Goal: Task Accomplishment & Management: Use online tool/utility

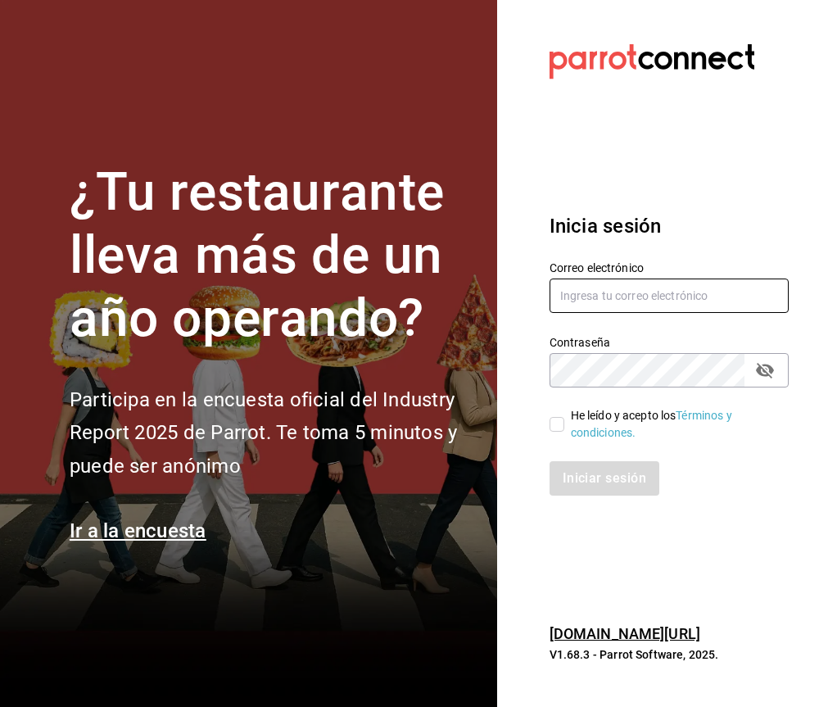
type input "[EMAIL_ADDRESS][DOMAIN_NAME]"
click at [552, 426] on input "He leído y acepto los Términos y condiciones." at bounding box center [557, 424] width 15 height 15
checkbox input "true"
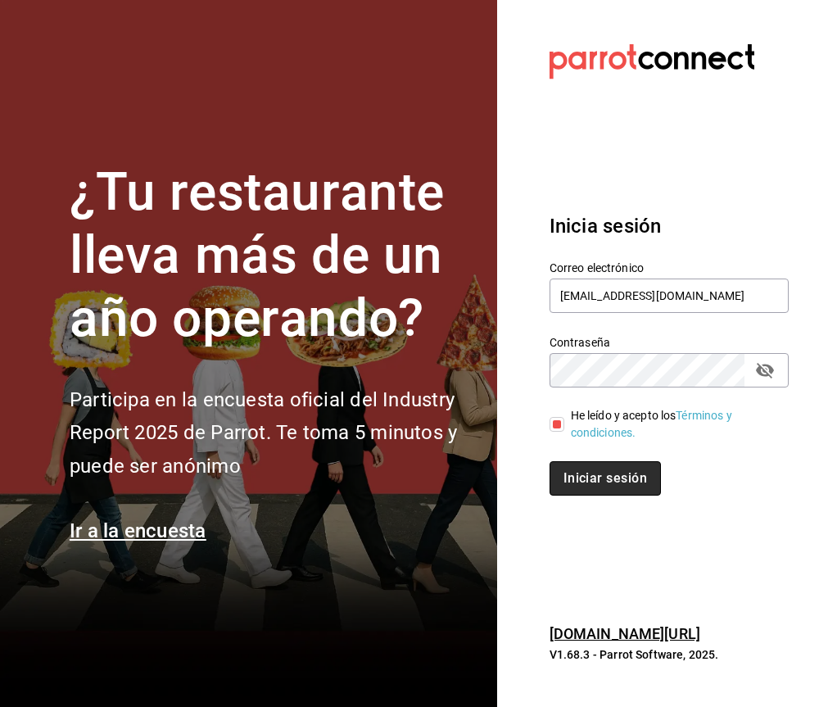
click at [601, 487] on button "Iniciar sesión" at bounding box center [605, 478] width 111 height 34
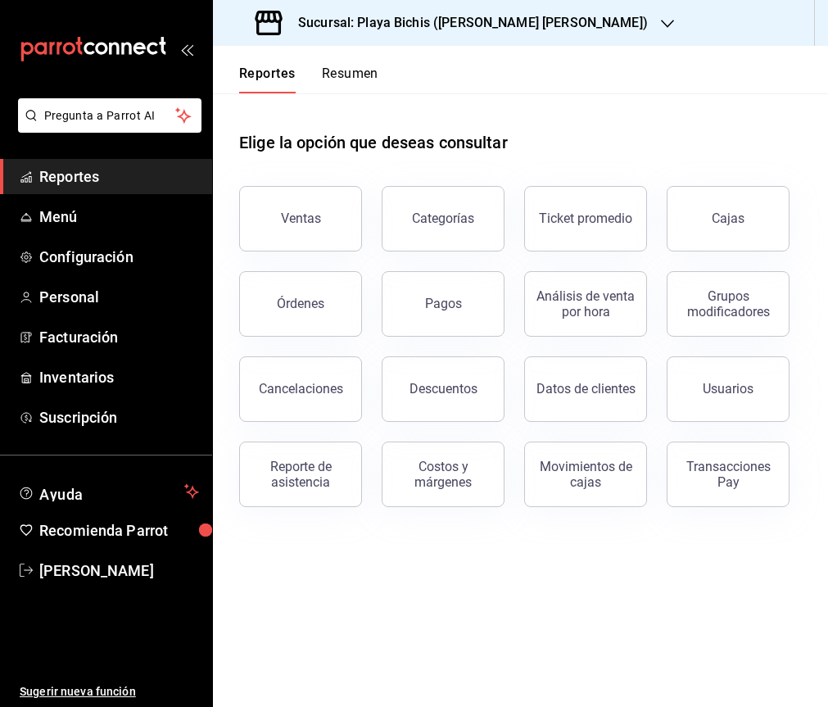
click at [321, 224] on button "Ventas" at bounding box center [300, 219] width 123 height 66
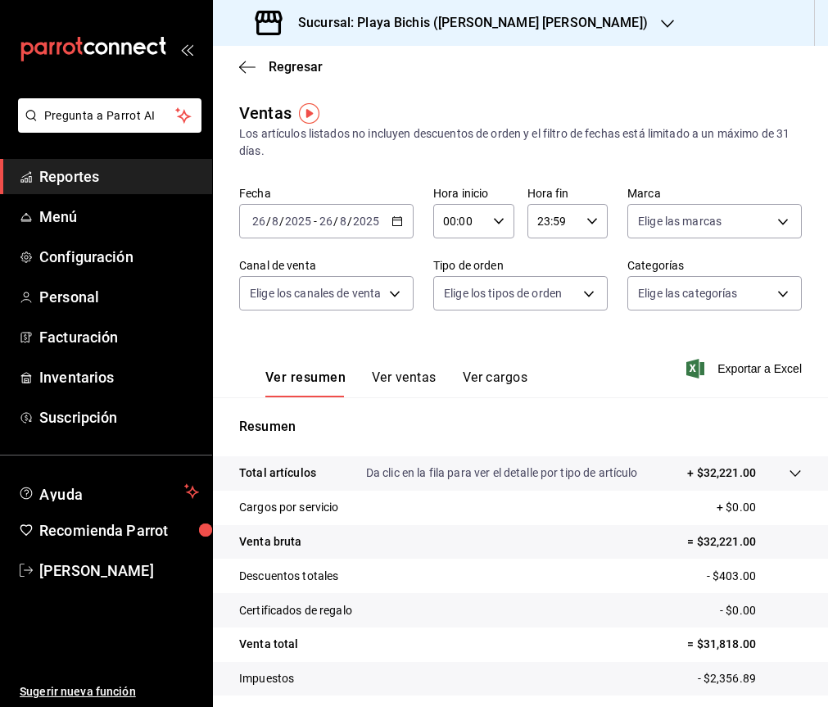
click at [400, 220] on div "[DATE] [DATE] - [DATE] [DATE]" at bounding box center [326, 221] width 175 height 34
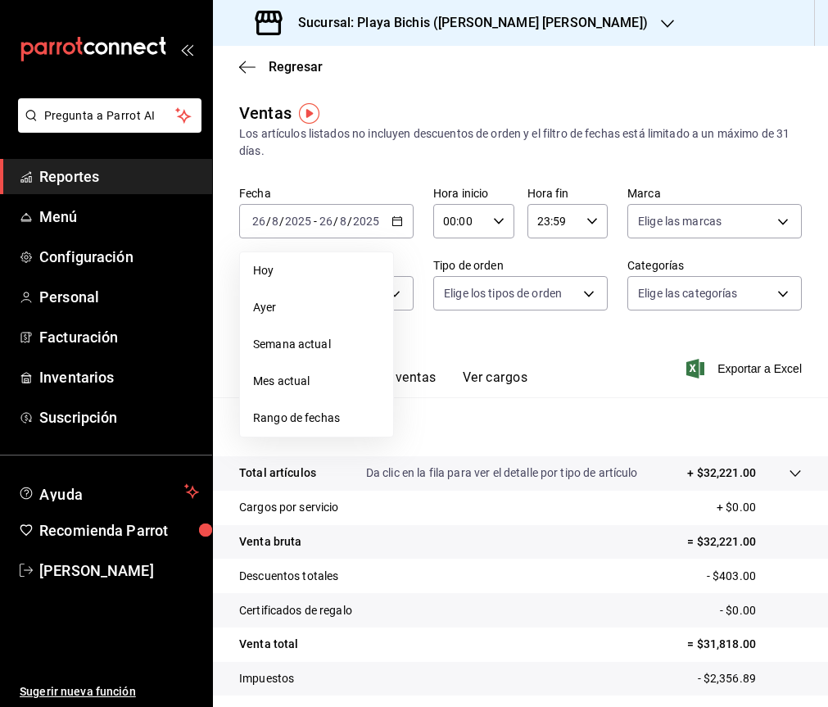
drag, startPoint x: 535, startPoint y: 360, endPoint x: 546, endPoint y: 397, distance: 37.6
click at [535, 360] on div "Ver resumen Ver ventas Ver cargos Exportar a Excel" at bounding box center [520, 363] width 615 height 67
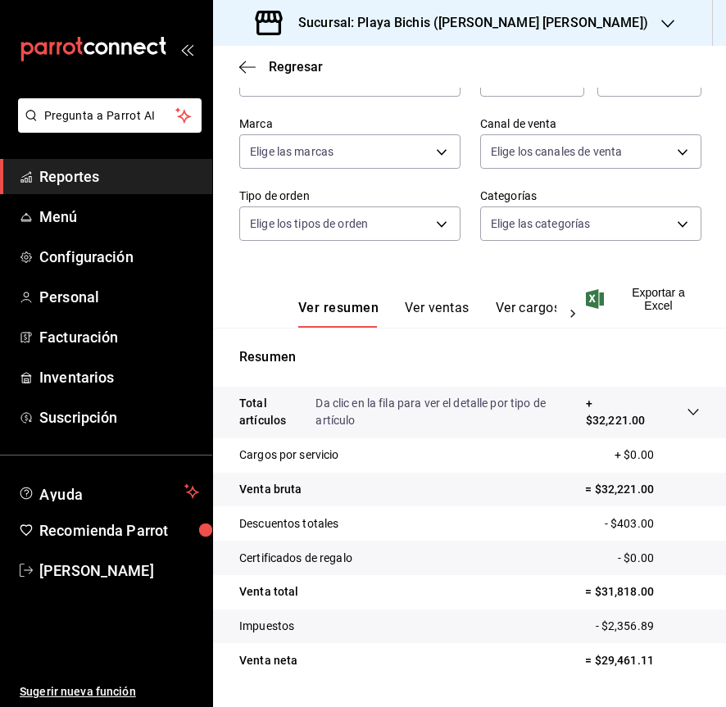
scroll to position [184, 0]
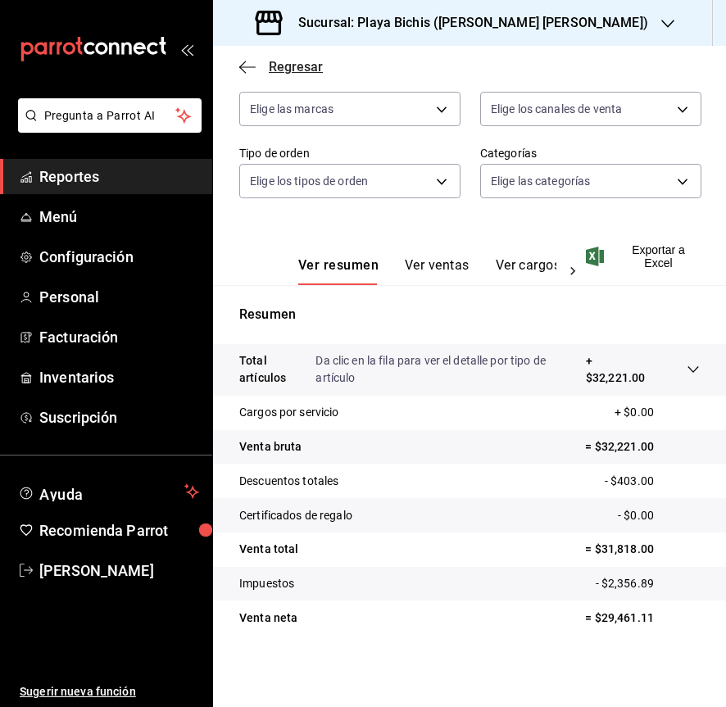
click at [252, 66] on icon "button" at bounding box center [247, 67] width 16 height 15
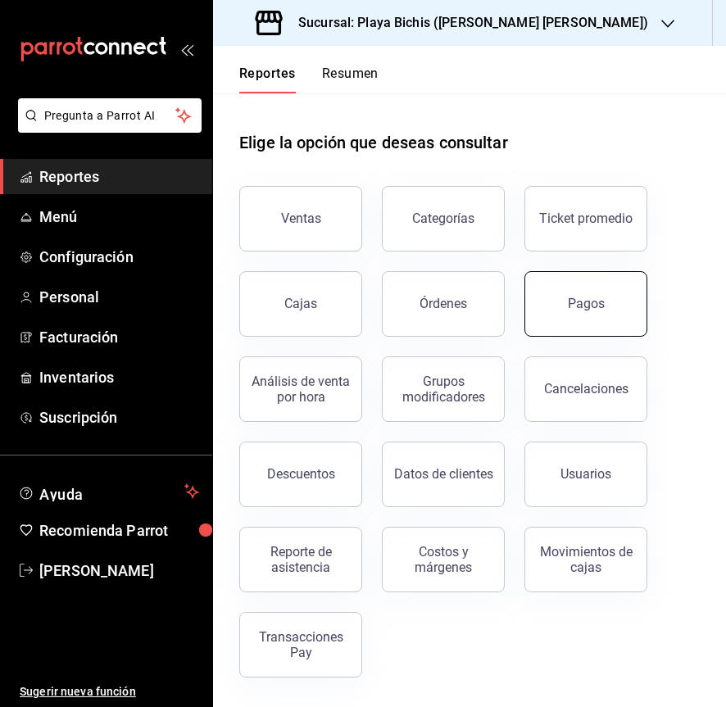
click at [546, 301] on button "Pagos" at bounding box center [585, 304] width 123 height 66
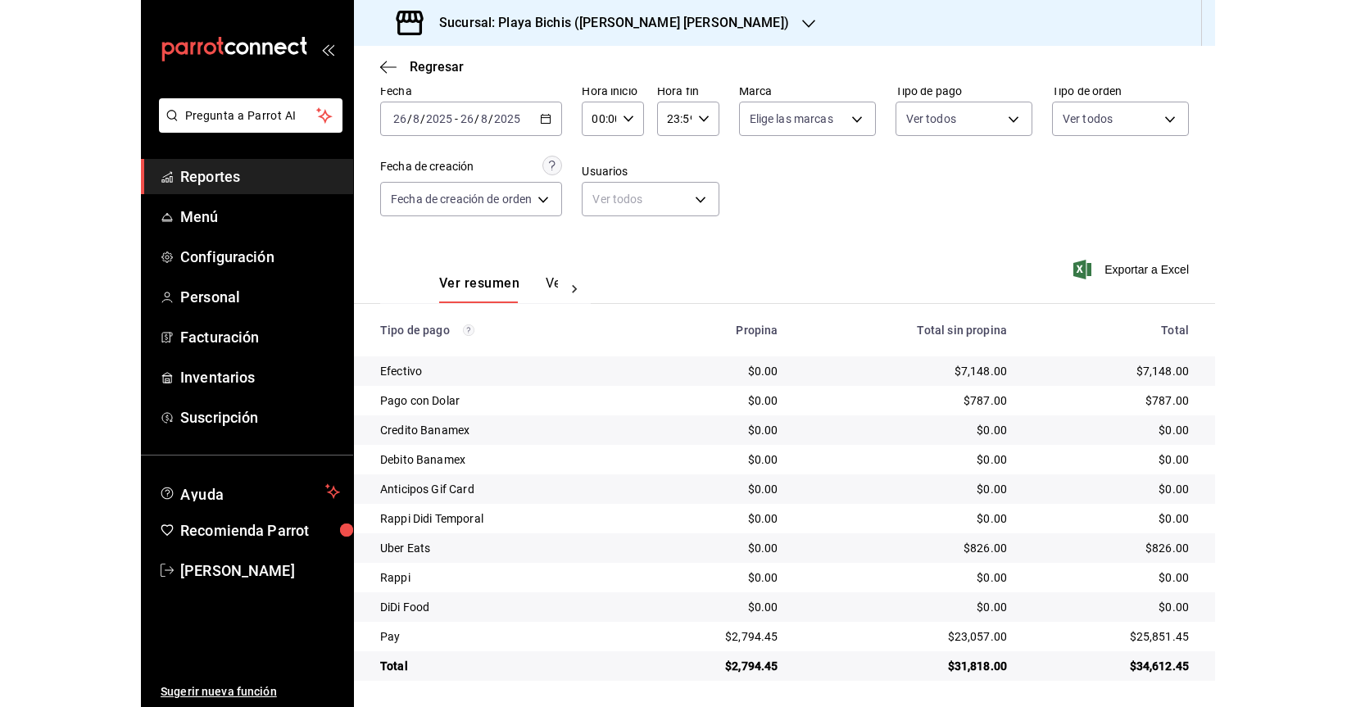
scroll to position [75, 0]
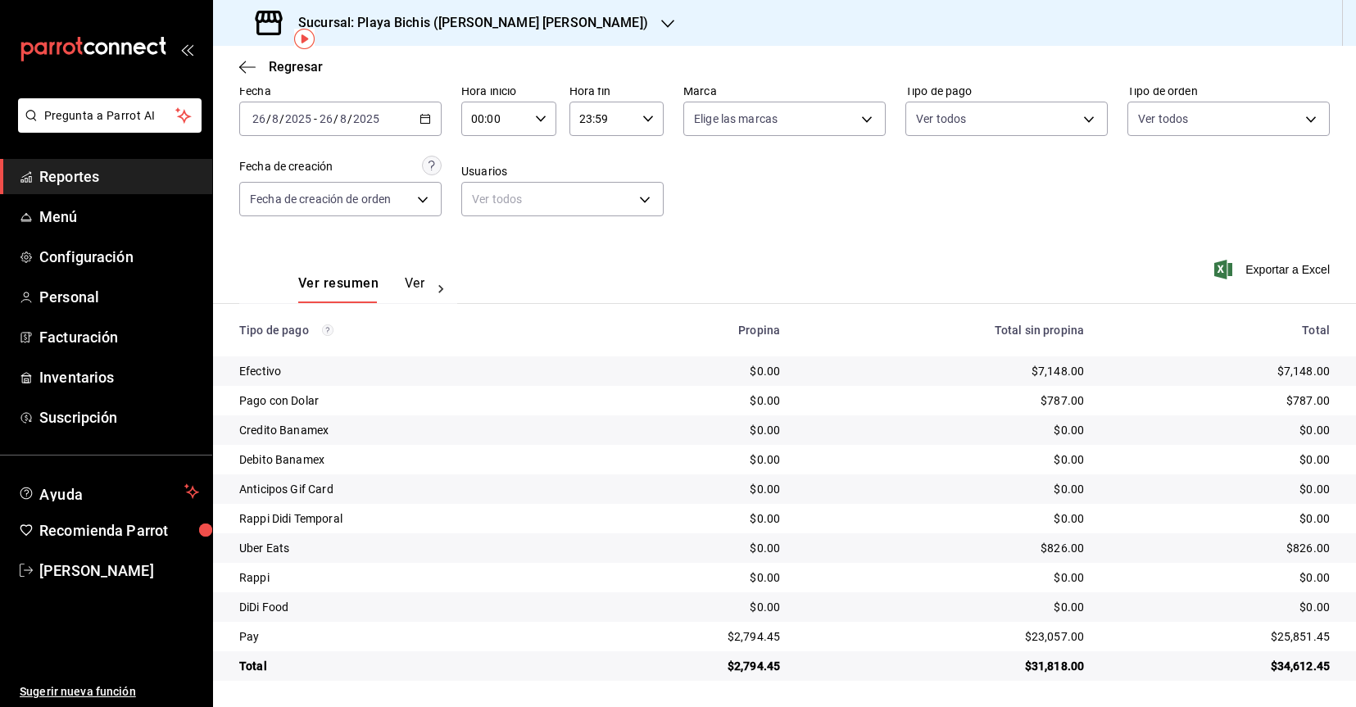
click at [424, 283] on div at bounding box center [440, 289] width 33 height 28
click at [394, 287] on button "Ver pagos" at bounding box center [393, 289] width 61 height 28
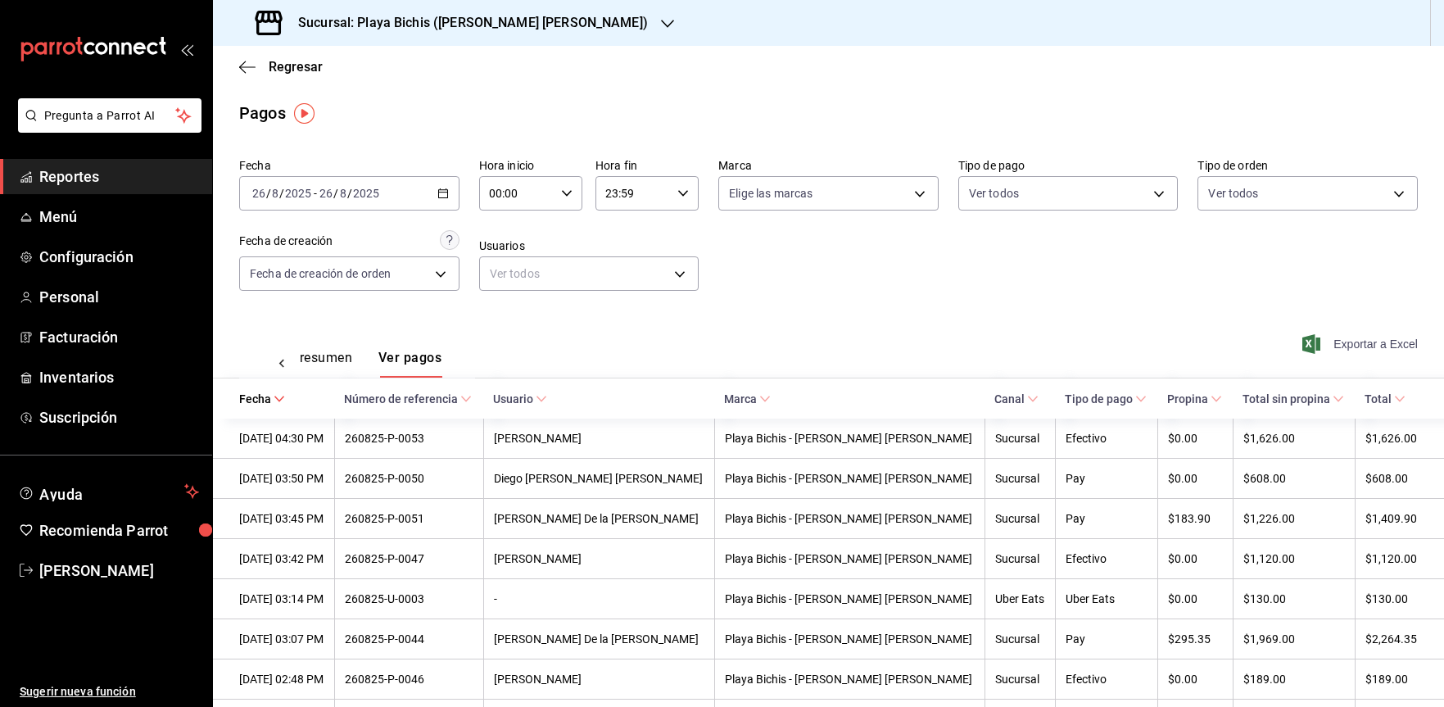
click at [827, 340] on span "Exportar a Excel" at bounding box center [1362, 344] width 112 height 20
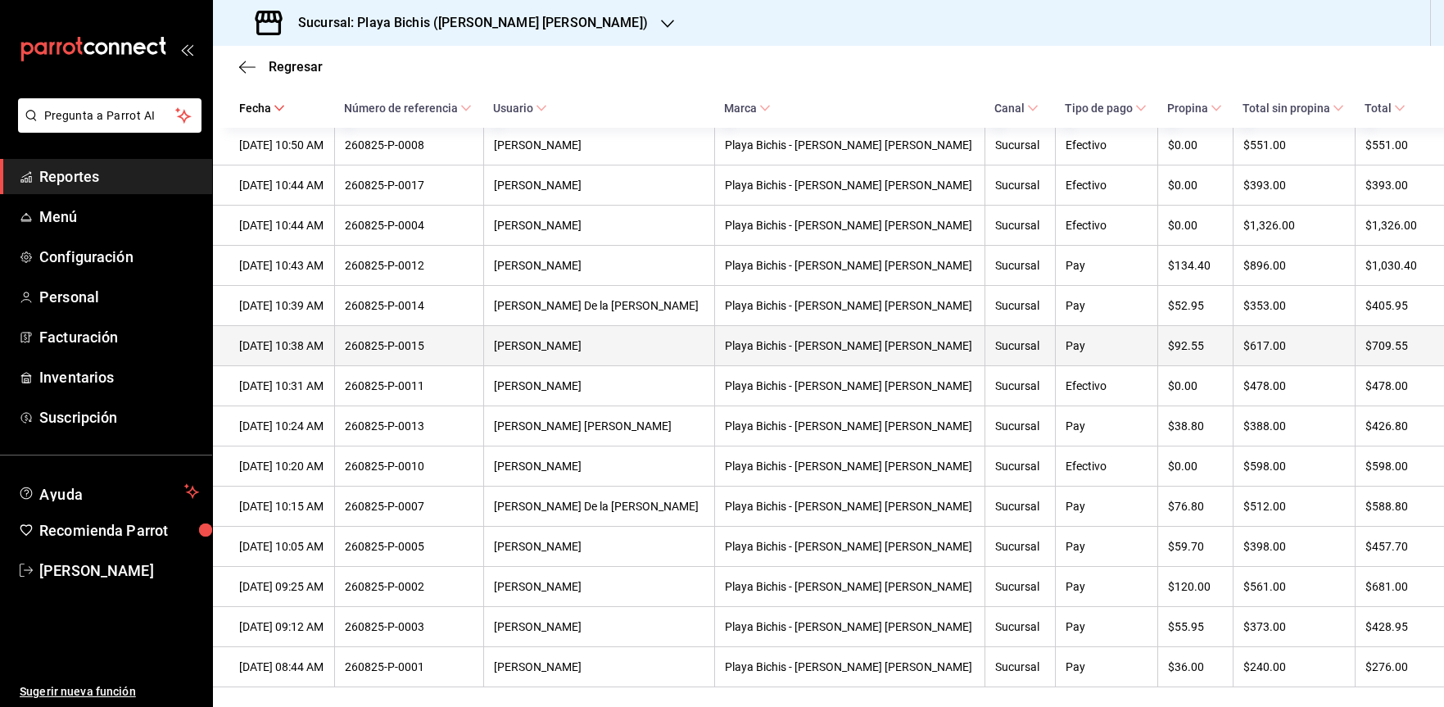
scroll to position [1866, 0]
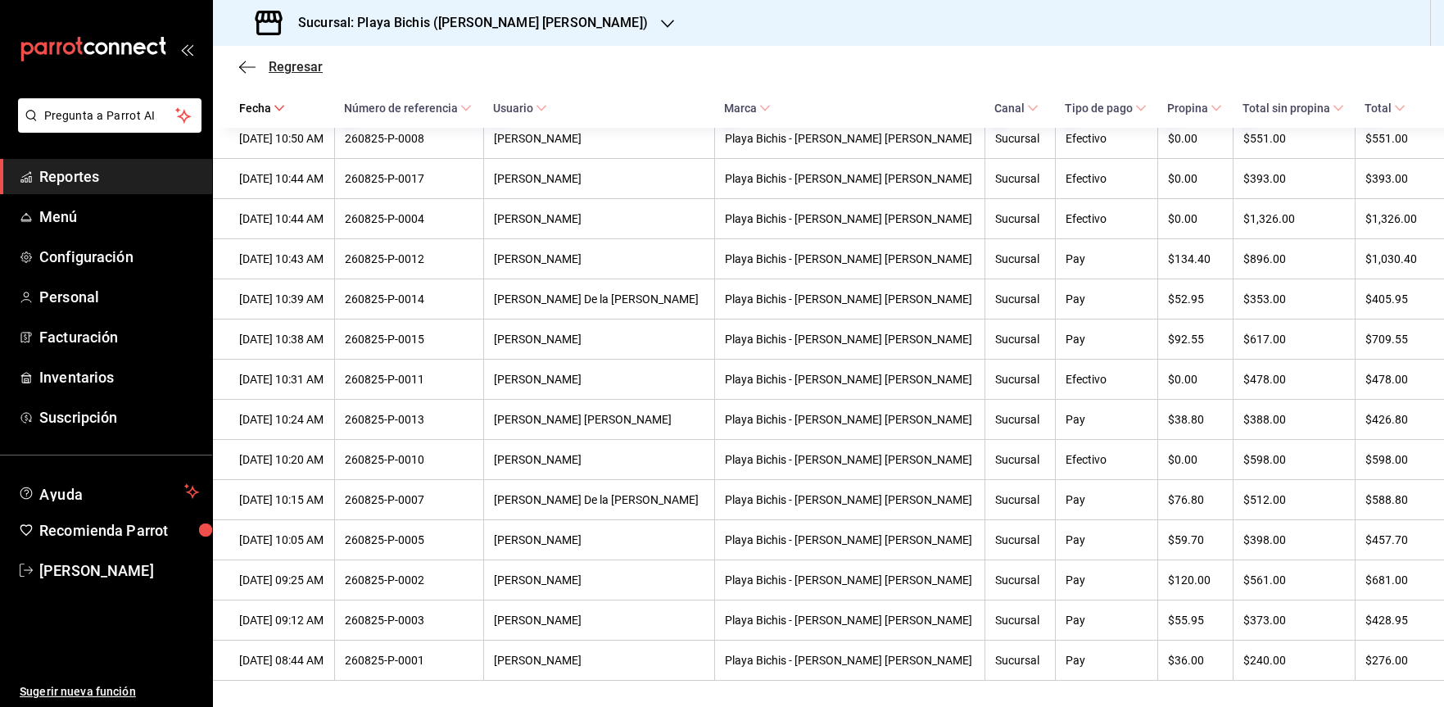
click at [248, 73] on icon "button" at bounding box center [247, 67] width 16 height 15
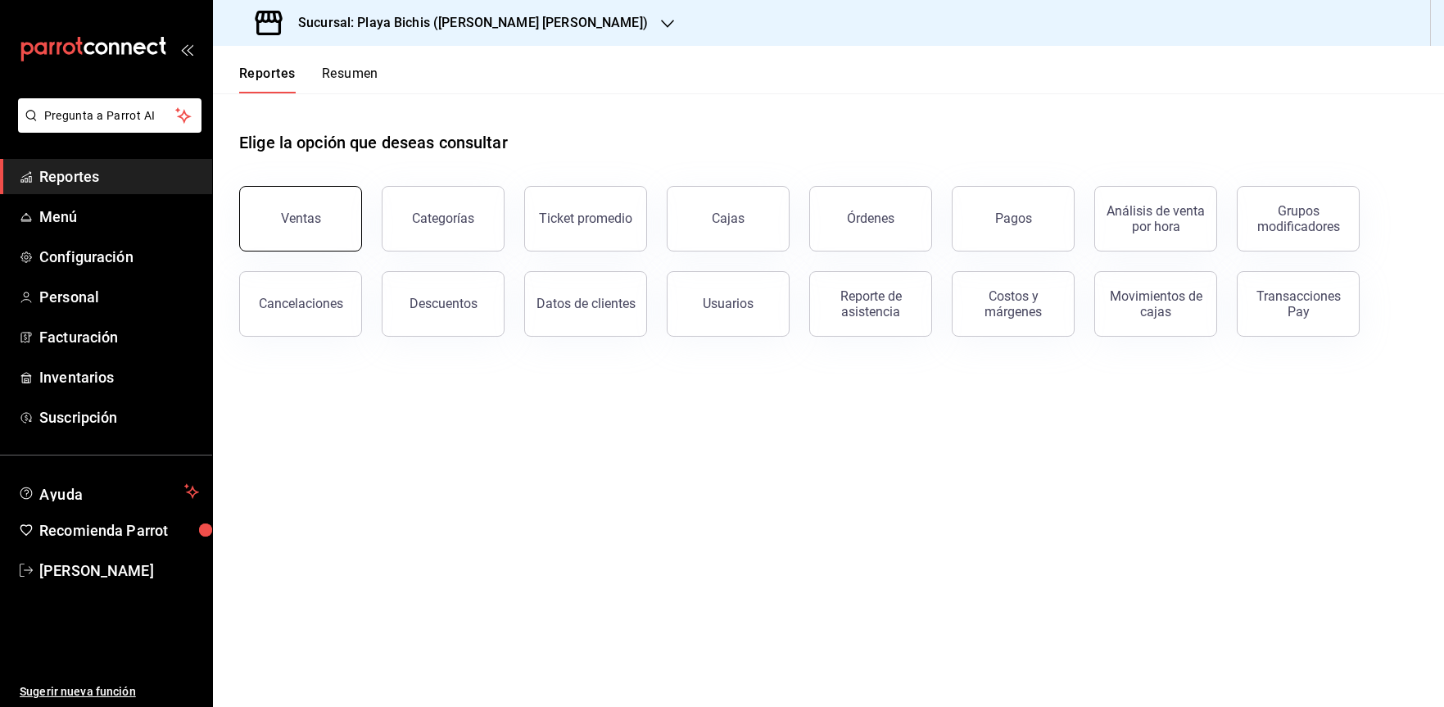
click at [306, 215] on div "Ventas" at bounding box center [301, 219] width 40 height 16
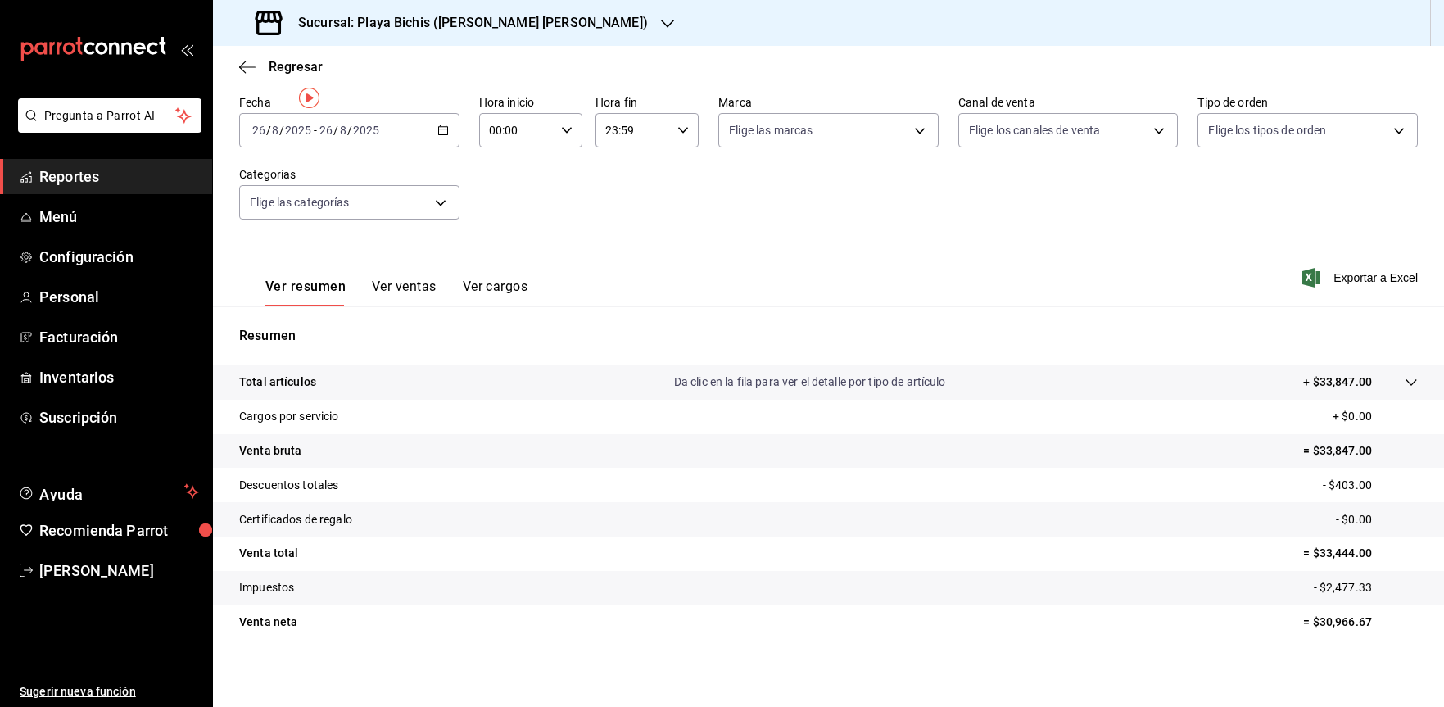
scroll to position [78, 0]
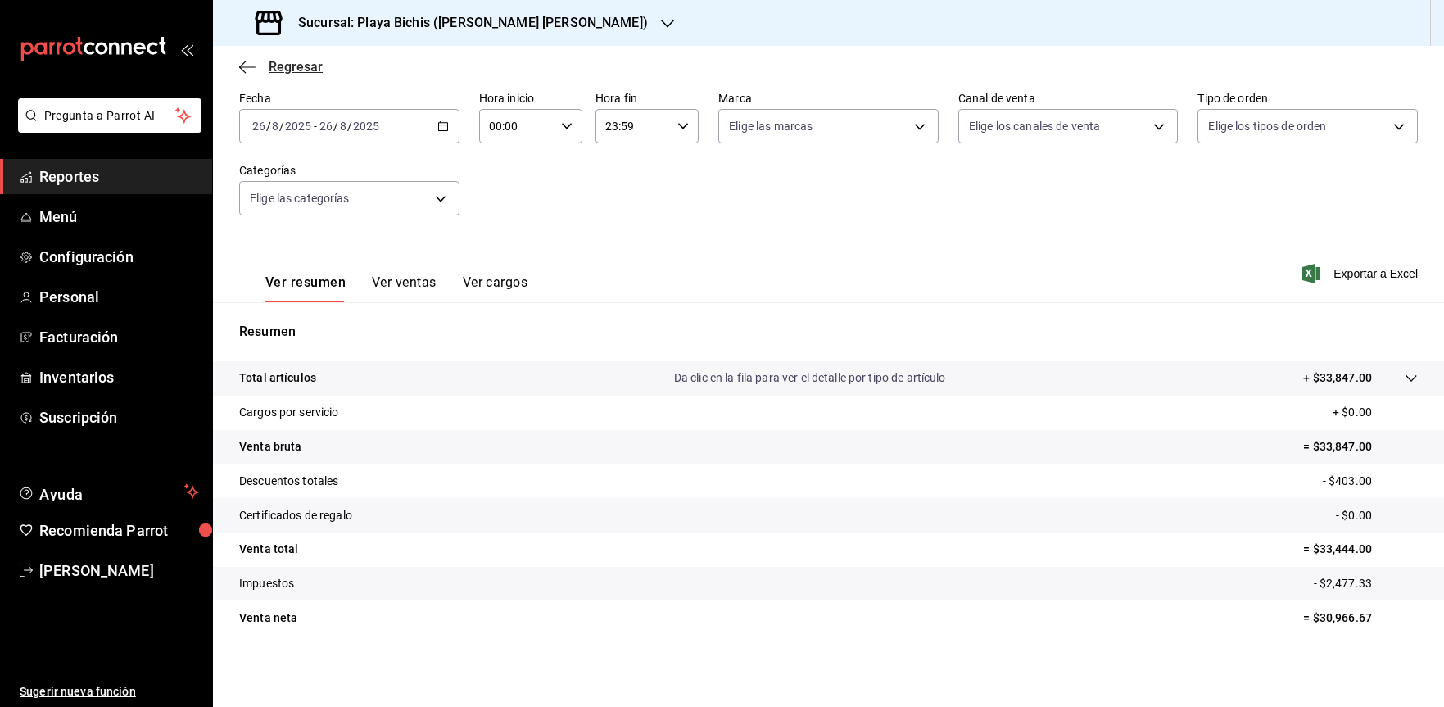
click at [255, 61] on icon "button" at bounding box center [247, 67] width 16 height 15
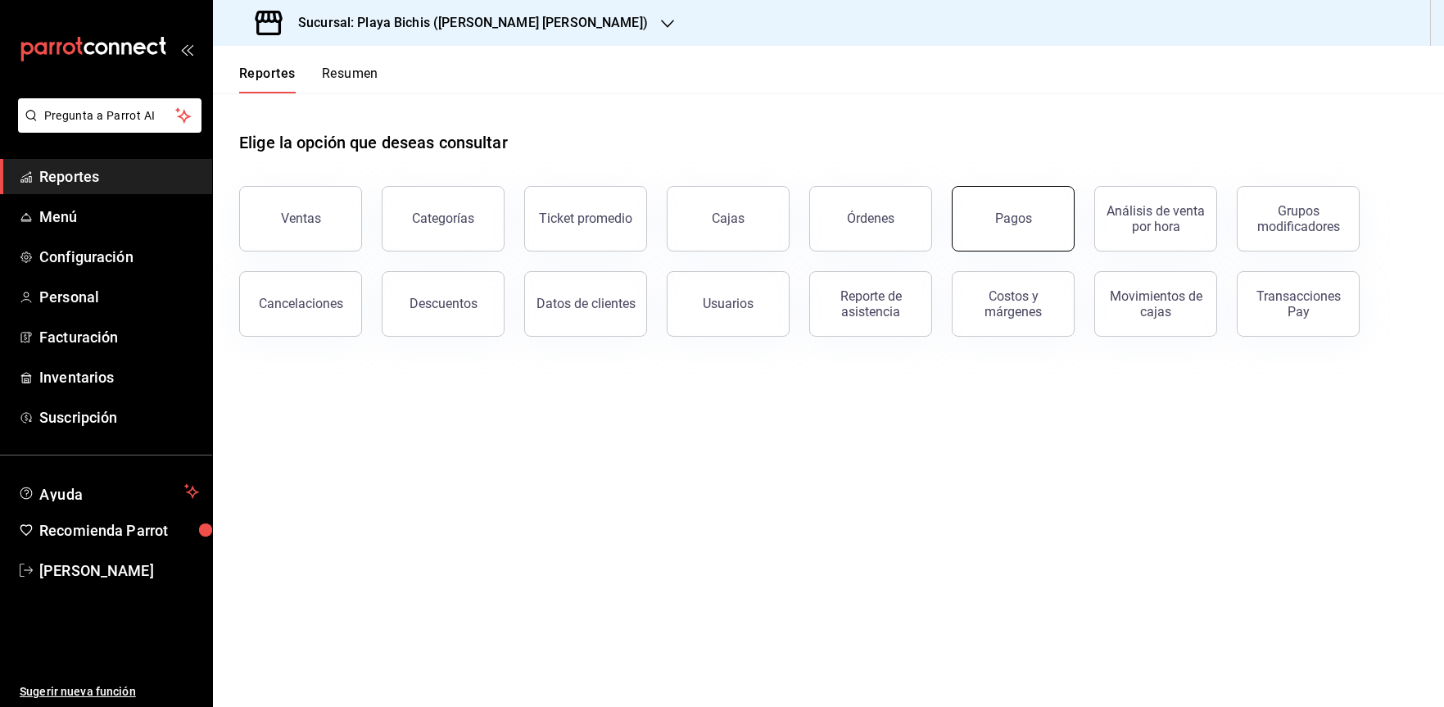
click at [827, 207] on button "Pagos" at bounding box center [1013, 219] width 123 height 66
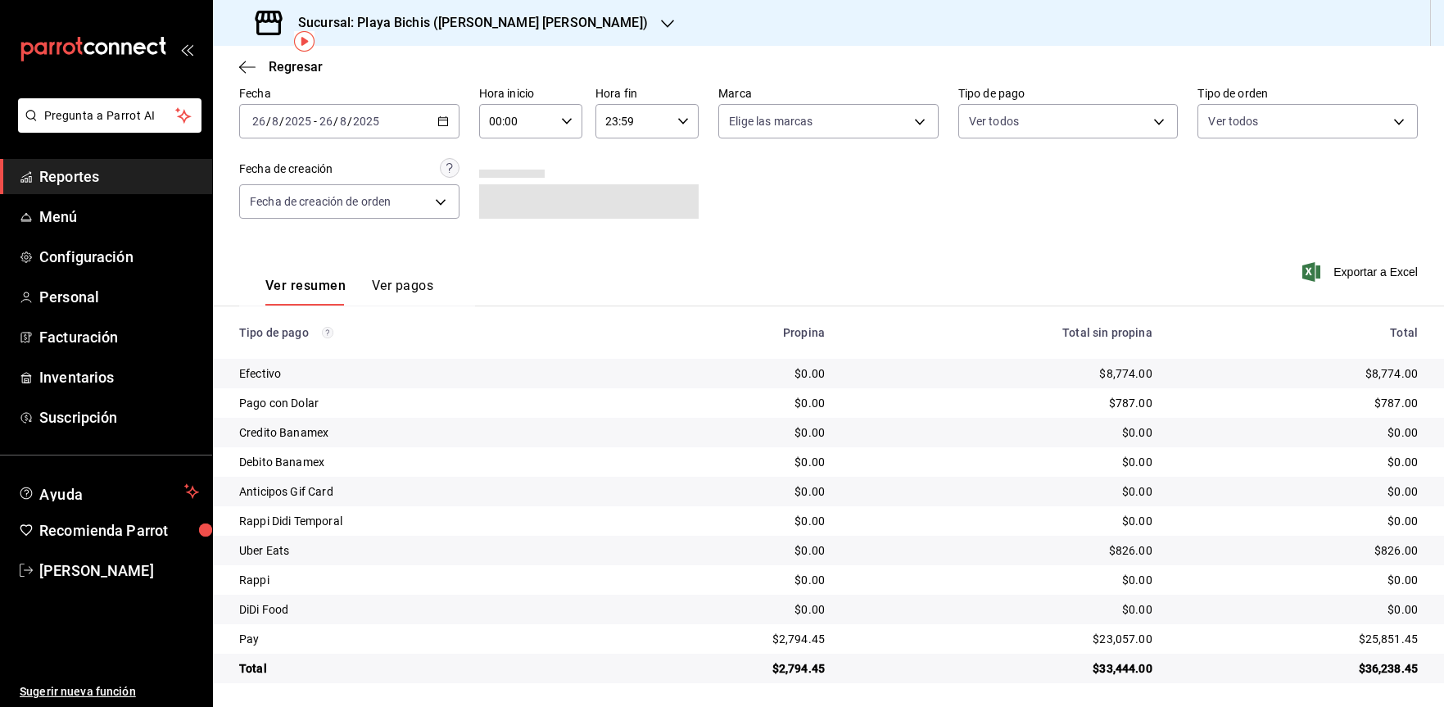
scroll to position [75, 0]
drag, startPoint x: 778, startPoint y: 638, endPoint x: 912, endPoint y: 623, distance: 134.5
click at [827, 623] on tr "Pay $2,794.45 $23,057.00 $25,851.45" at bounding box center [828, 636] width 1231 height 29
click at [401, 284] on button "Ver pagos" at bounding box center [402, 289] width 61 height 28
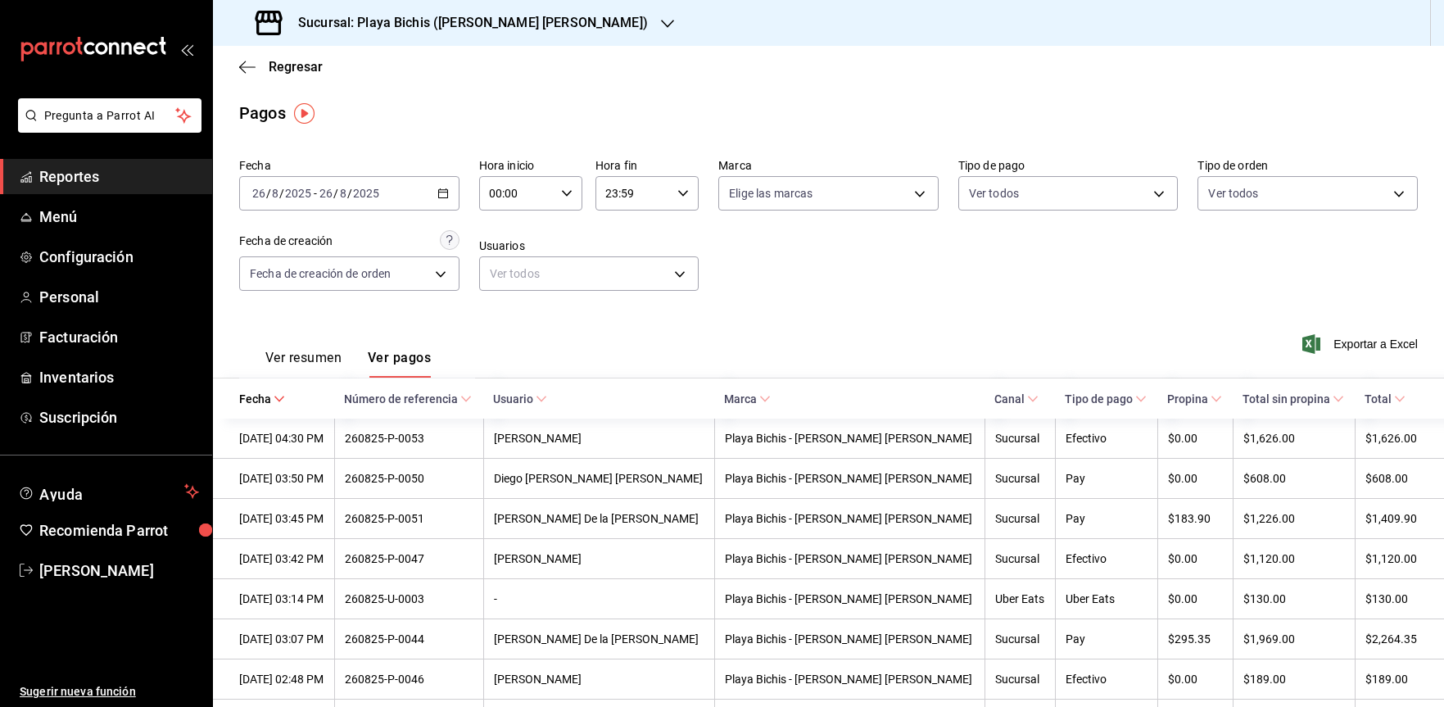
click at [294, 360] on button "Ver resumen" at bounding box center [303, 364] width 76 height 28
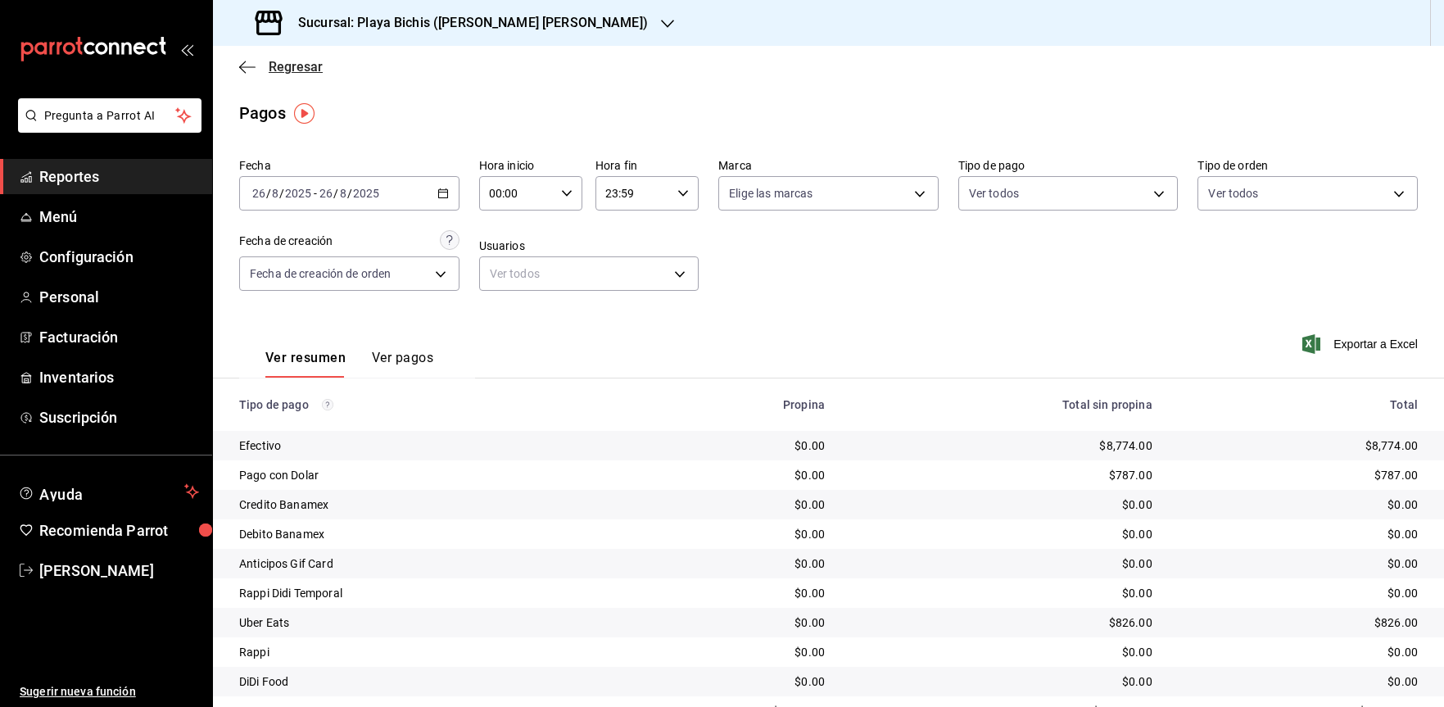
click at [247, 70] on icon "button" at bounding box center [247, 67] width 16 height 15
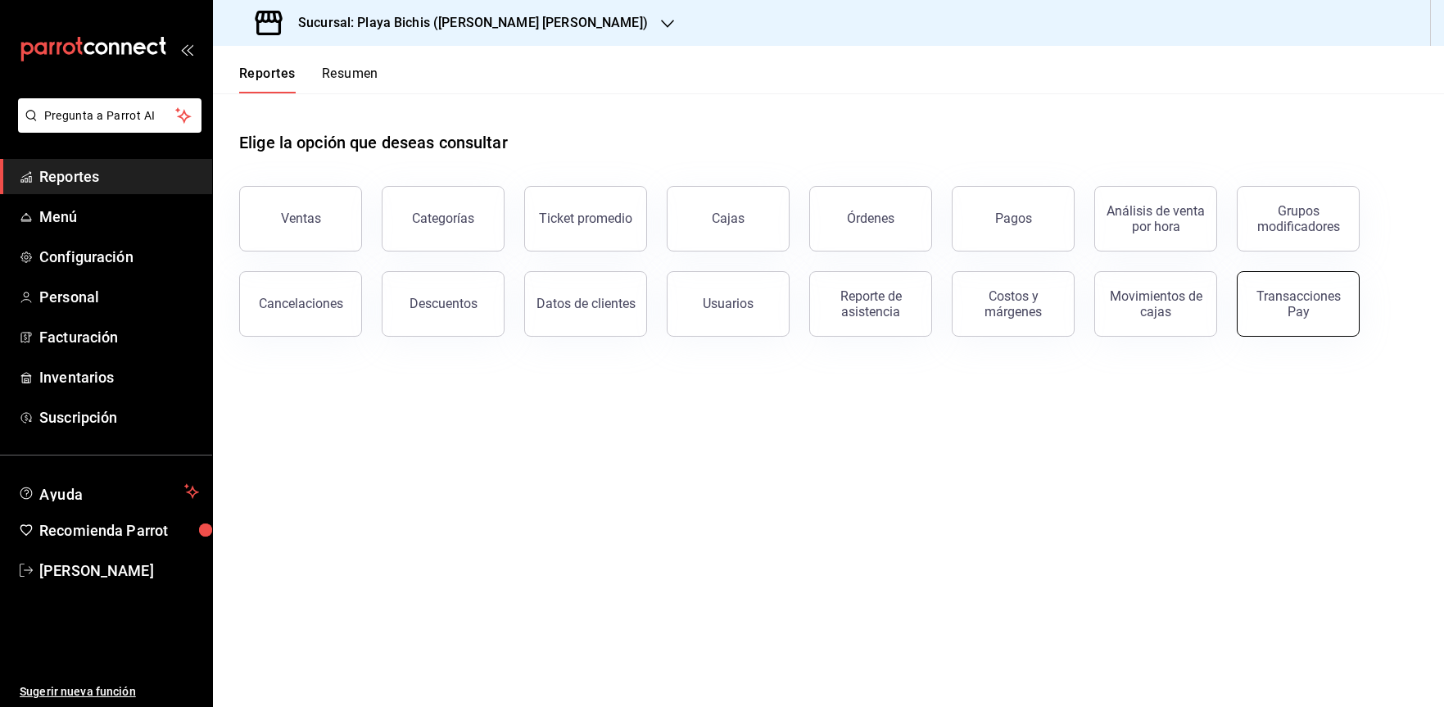
click at [827, 304] on div "Transacciones Pay" at bounding box center [1299, 303] width 102 height 31
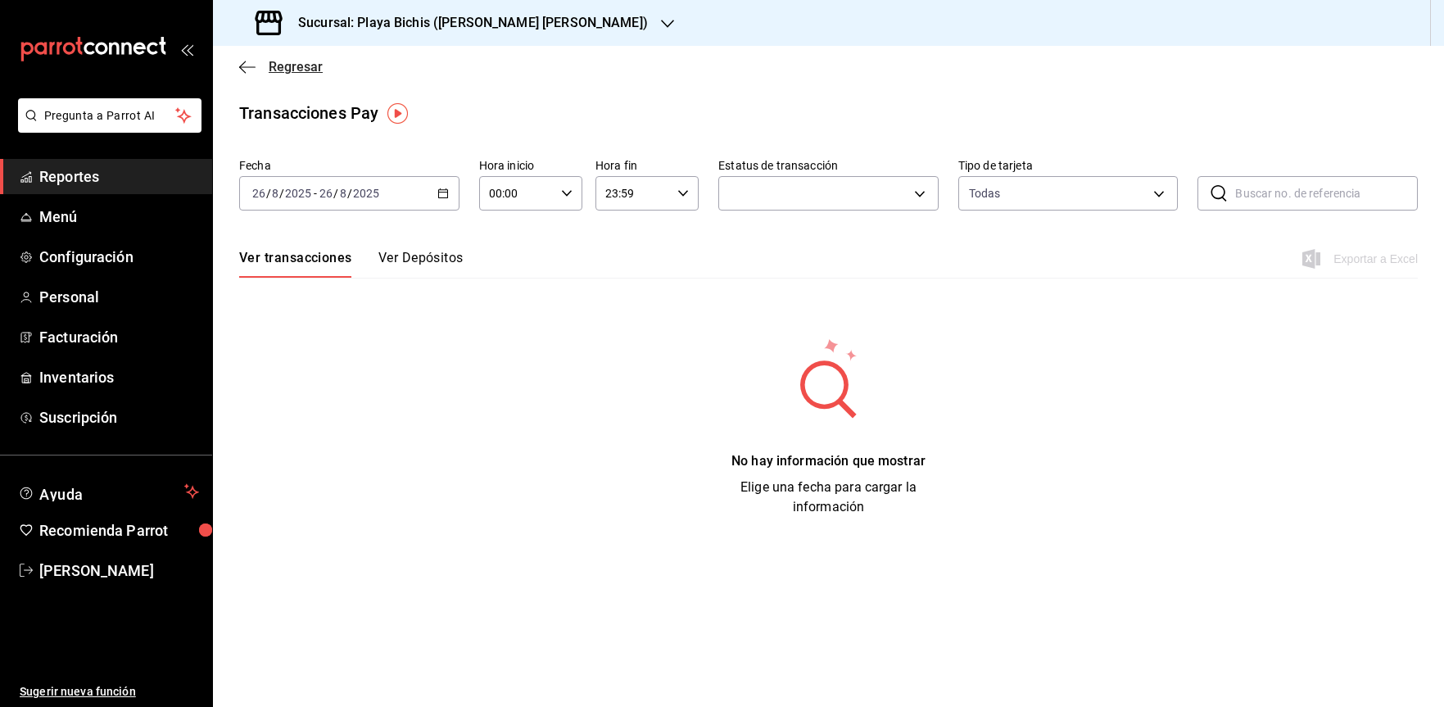
click at [243, 64] on icon "button" at bounding box center [247, 67] width 16 height 15
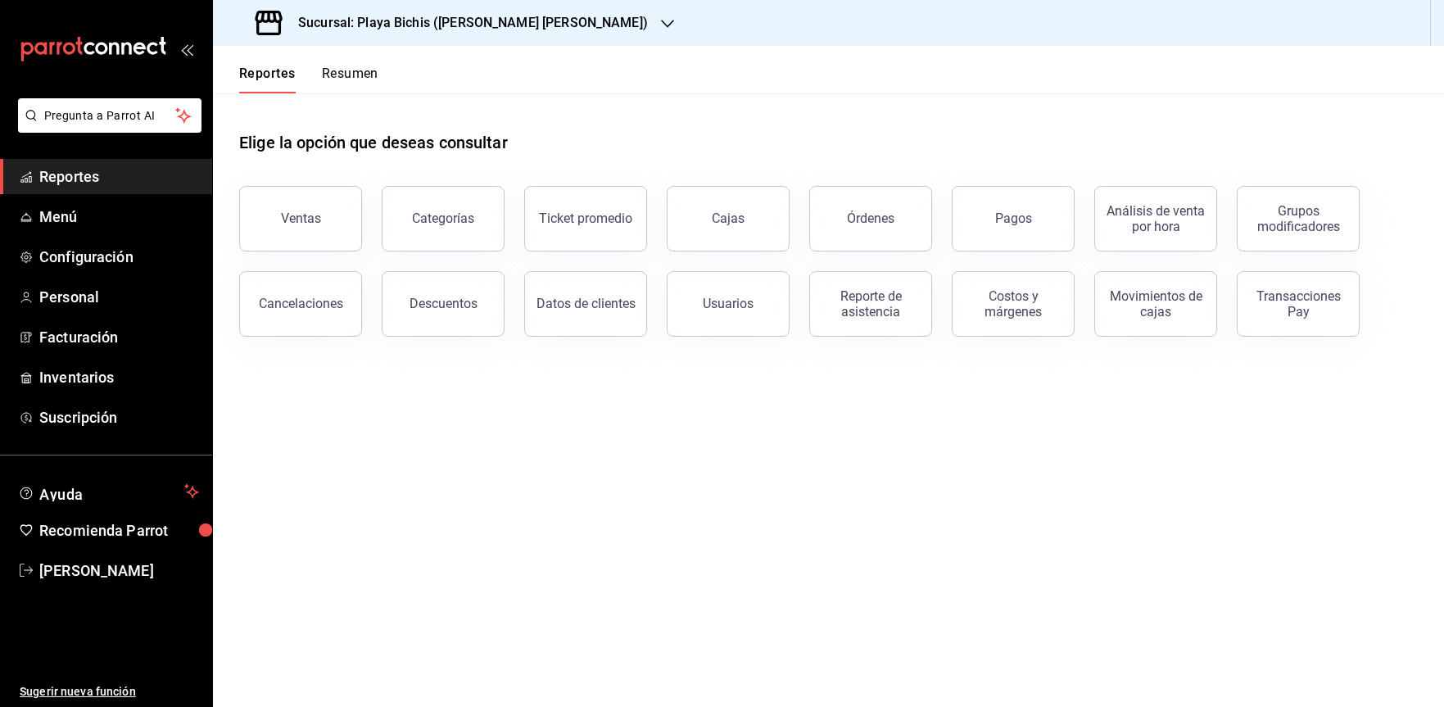
click at [465, 305] on div "Descuentos" at bounding box center [444, 304] width 68 height 16
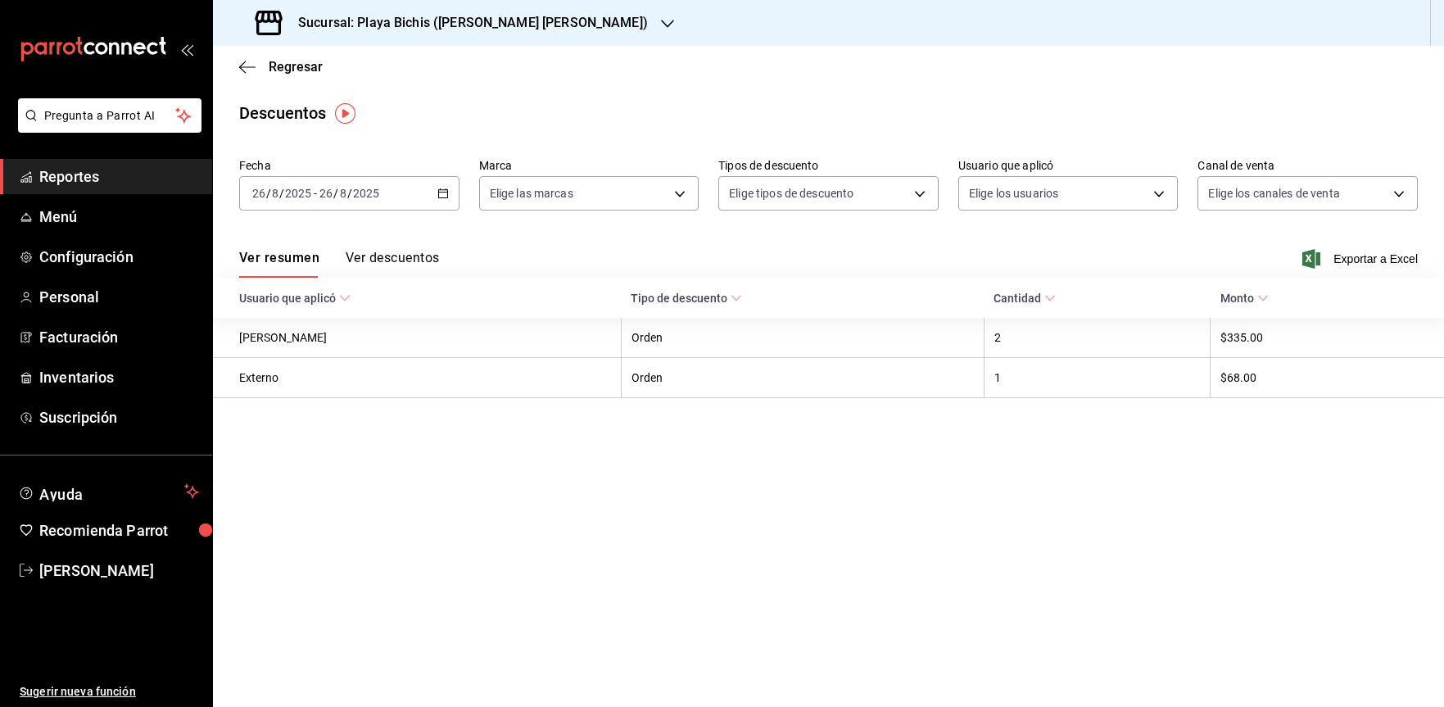
click at [408, 256] on button "Ver descuentos" at bounding box center [392, 264] width 93 height 28
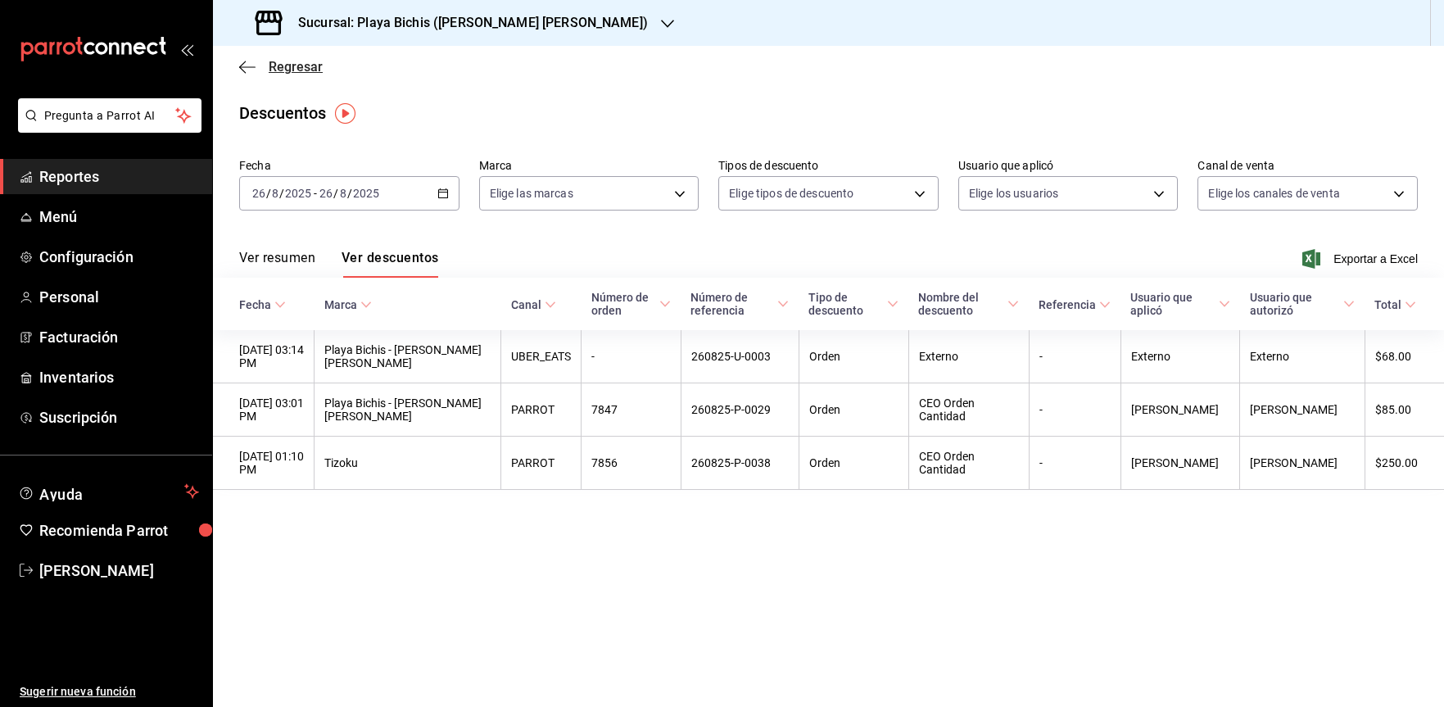
click at [245, 70] on icon "button" at bounding box center [247, 67] width 16 height 15
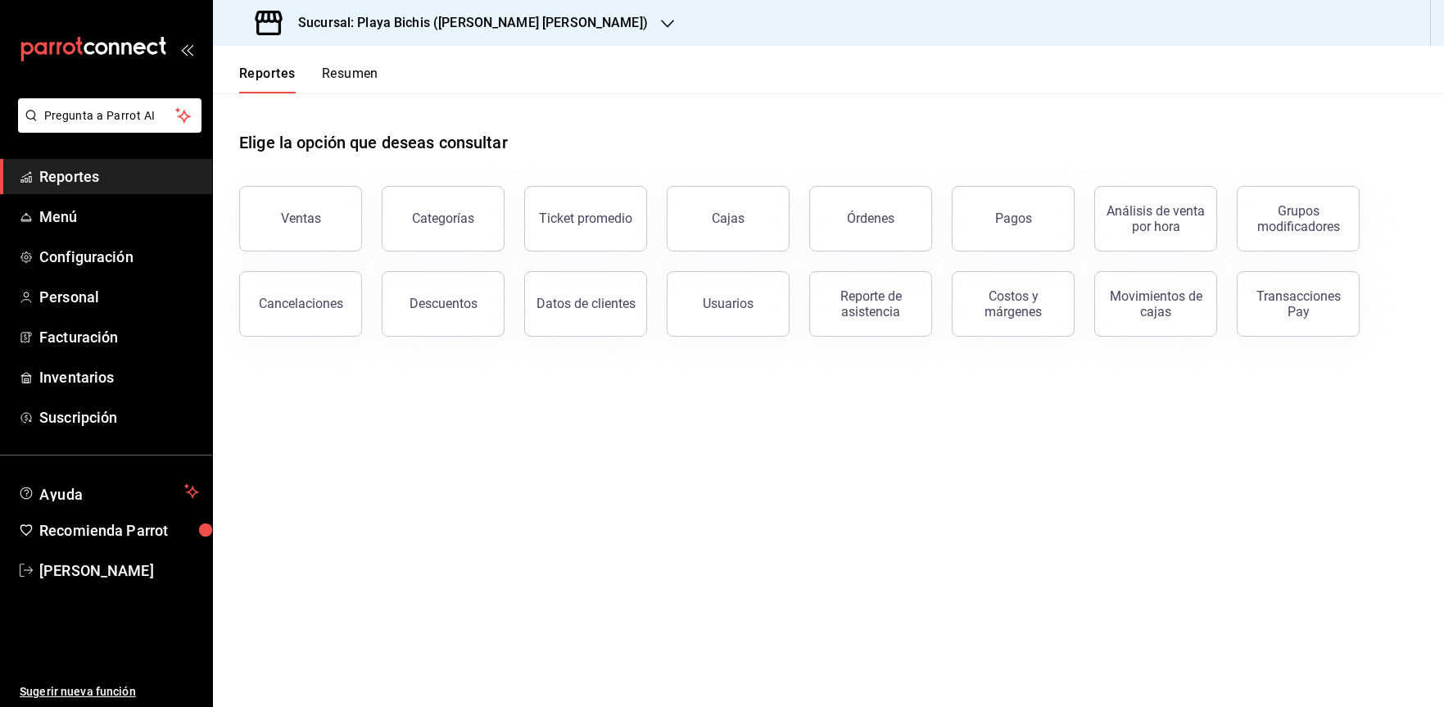
click at [732, 212] on div "Cajas" at bounding box center [728, 219] width 33 height 16
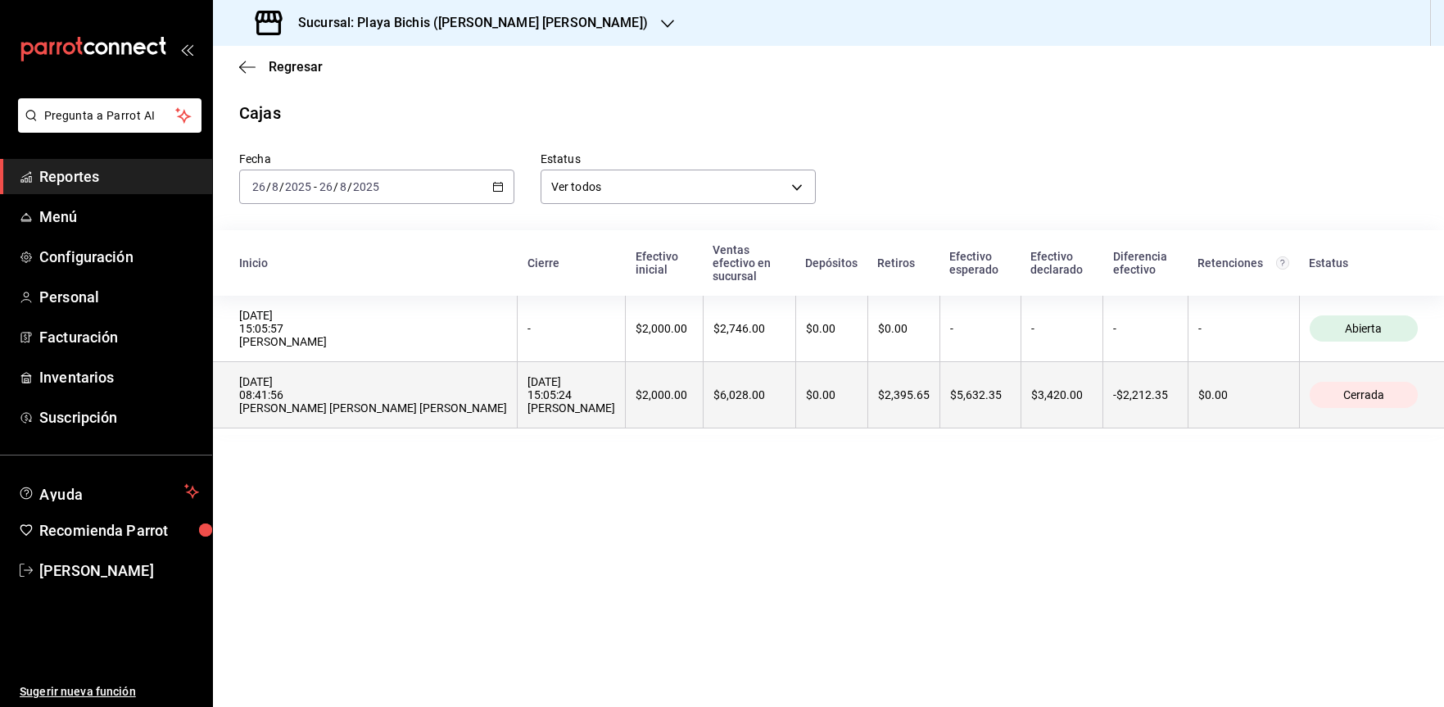
click at [827, 388] on span "Cerrada" at bounding box center [1364, 394] width 54 height 13
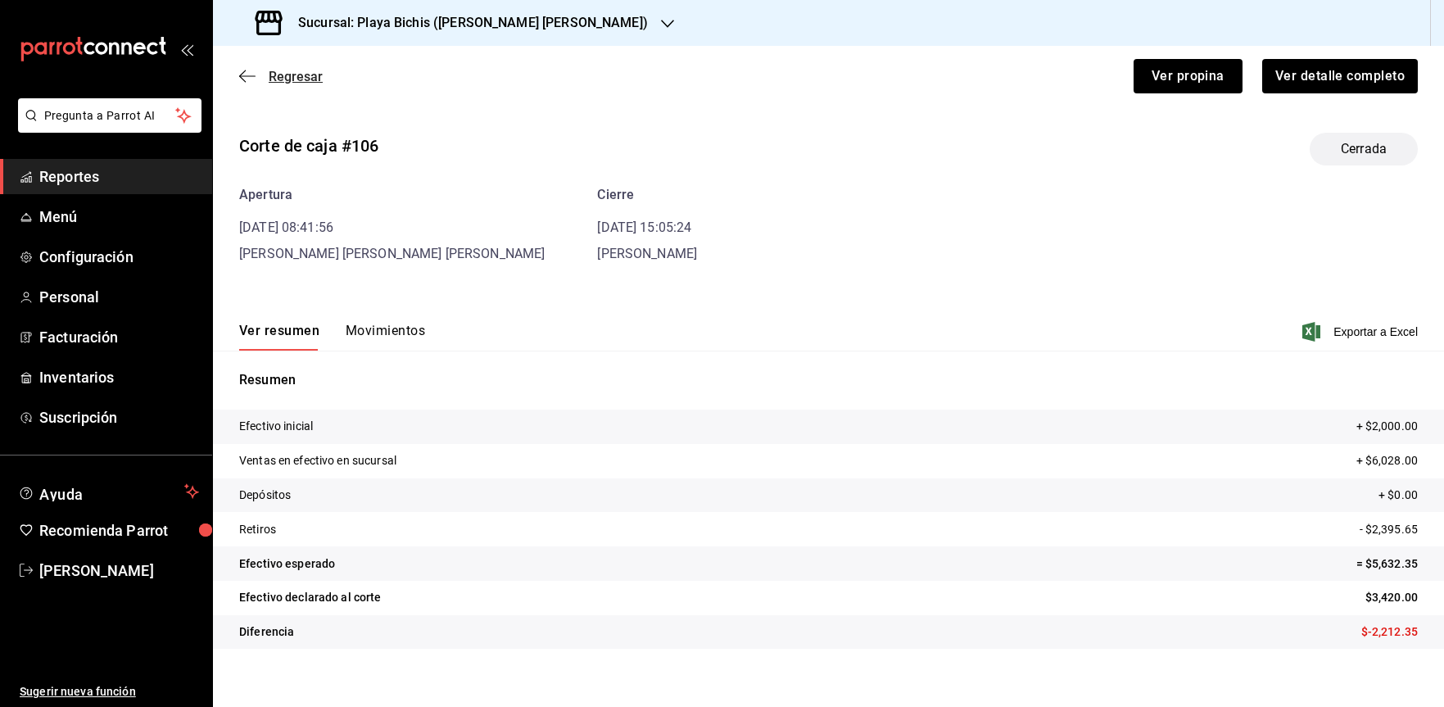
click at [251, 69] on icon "button" at bounding box center [247, 76] width 16 height 15
